Goal: Information Seeking & Learning: Learn about a topic

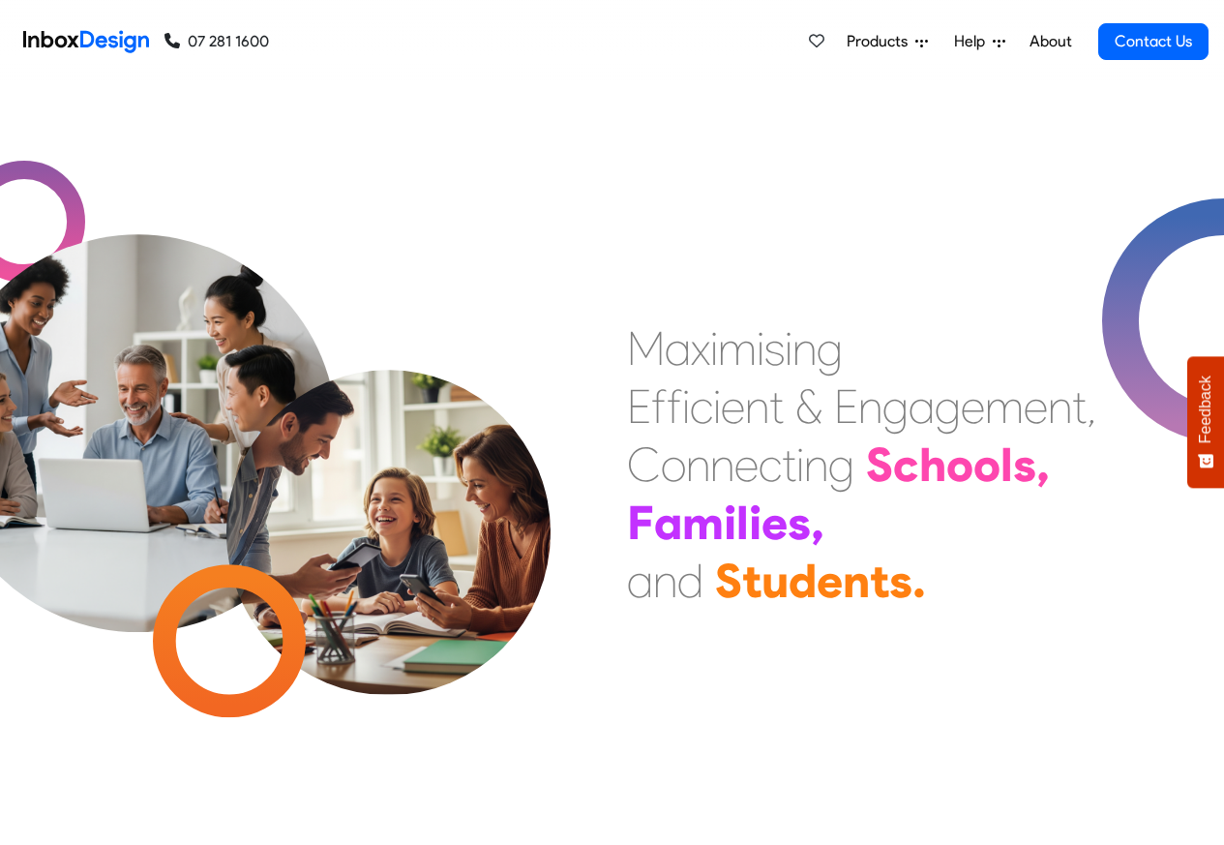
click at [876, 43] on span "Products" at bounding box center [881, 41] width 69 height 23
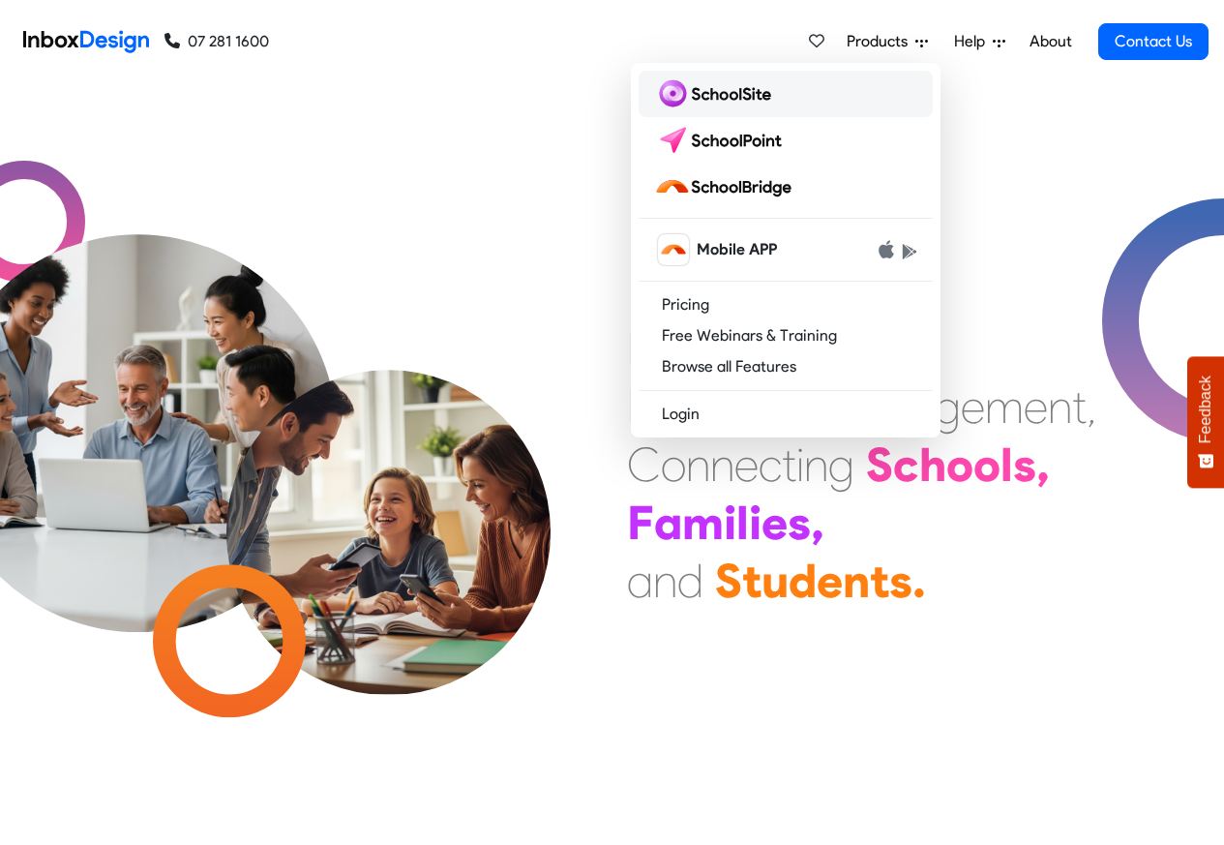
click at [704, 92] on img at bounding box center [716, 93] width 125 height 31
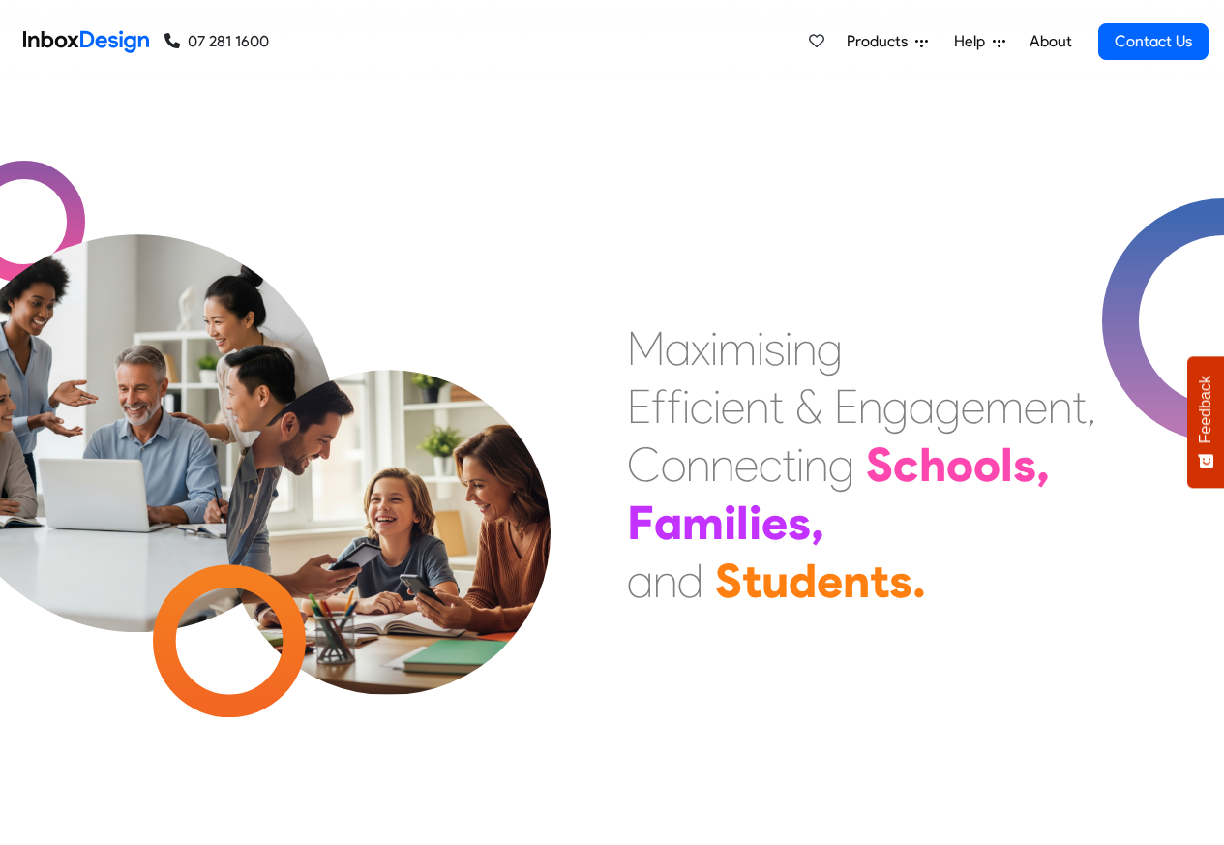
click at [883, 44] on span "Products" at bounding box center [881, 41] width 69 height 23
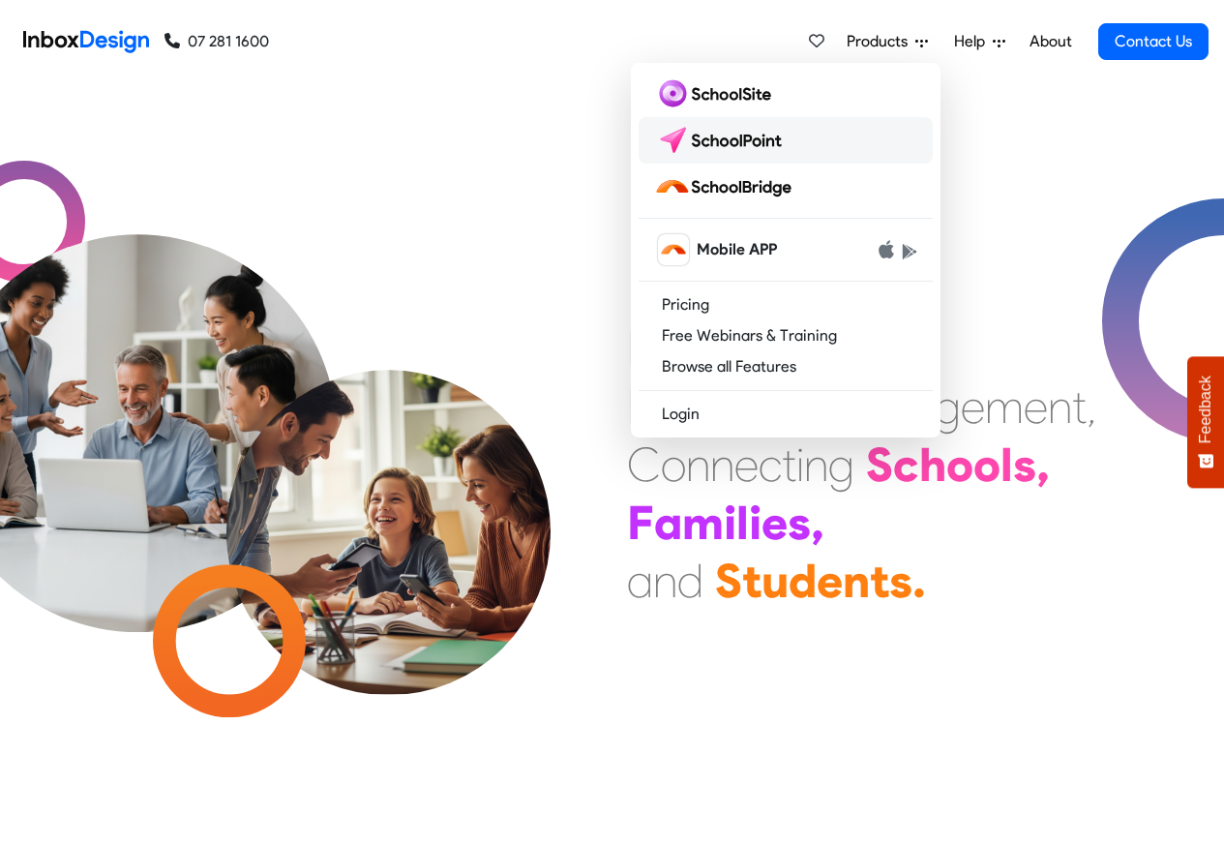
click at [736, 136] on img at bounding box center [722, 140] width 136 height 31
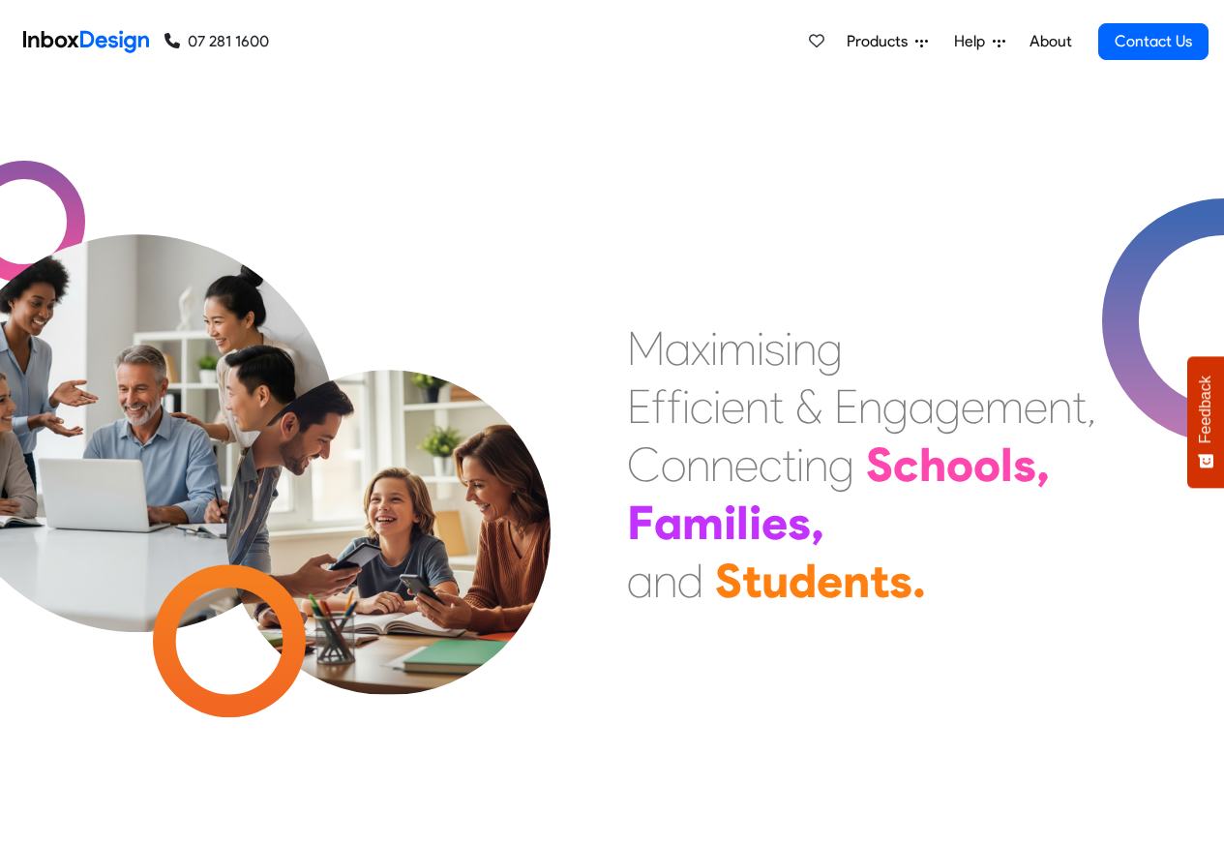
click at [883, 44] on span "Products" at bounding box center [881, 41] width 69 height 23
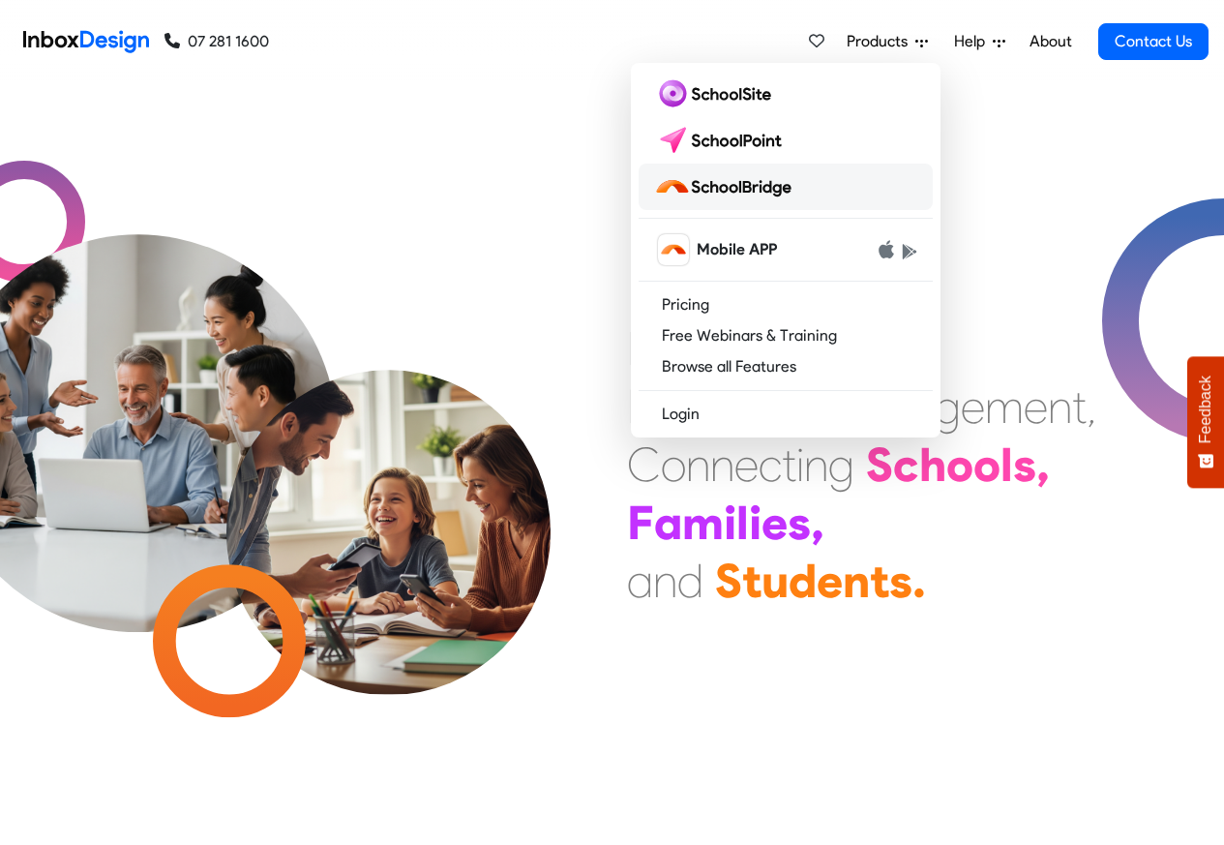
click at [723, 188] on img at bounding box center [726, 186] width 145 height 31
